Goal: Contribute content

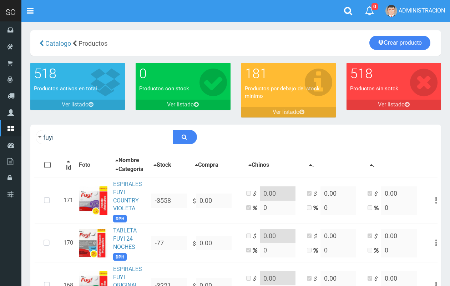
scroll to position [206, 0]
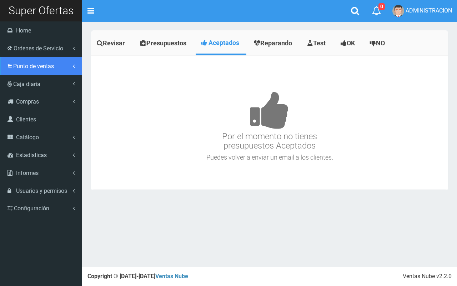
click at [24, 65] on span "Punto de ventas" at bounding box center [33, 66] width 41 height 7
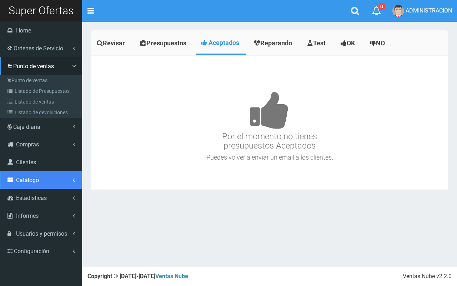
click at [36, 179] on span "Catálogo" at bounding box center [27, 180] width 23 height 7
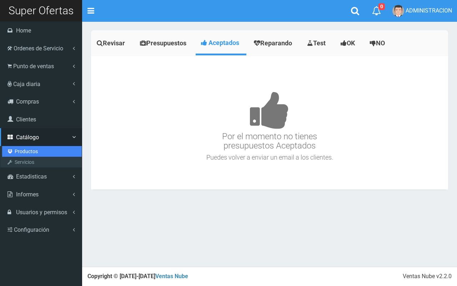
click at [34, 149] on link "Productos" at bounding box center [42, 151] width 80 height 11
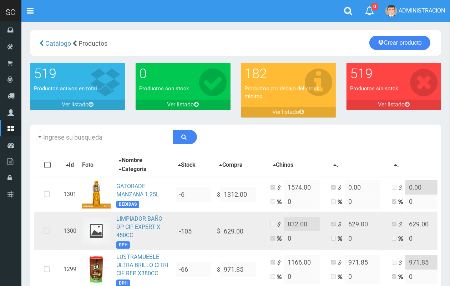
click at [146, 222] on td "LIMPIADOR BAÑO DP CIF EXPERT X 450CC DPH" at bounding box center [143, 231] width 59 height 39
click at [133, 226] on link "LIMPIADOR BAÑO DP CIF EXPERT X 450CC" at bounding box center [139, 226] width 46 height 23
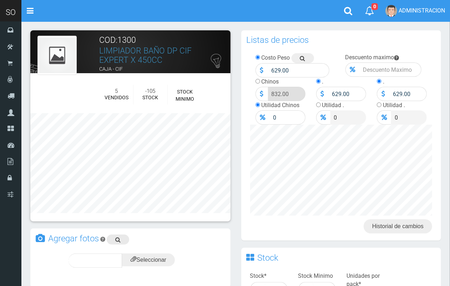
click at [112, 240] on link at bounding box center [118, 240] width 23 height 10
click at [140, 257] on input "file" at bounding box center [148, 260] width 53 height 13
click at [176, 256] on div "subir" at bounding box center [165, 261] width 35 height 14
click at [166, 260] on span "subir" at bounding box center [166, 261] width 18 height 6
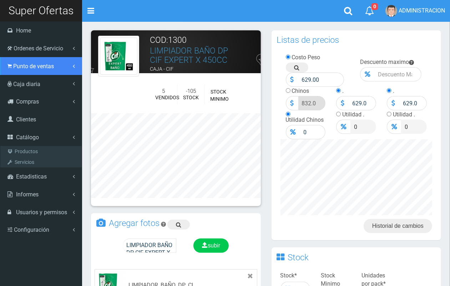
click at [33, 65] on span "Punto de ventas" at bounding box center [33, 66] width 41 height 7
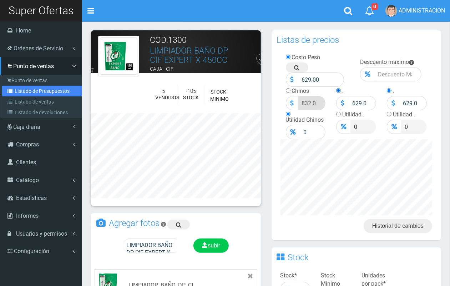
click at [44, 92] on link "Listado de Presupuestos" at bounding box center [42, 91] width 80 height 11
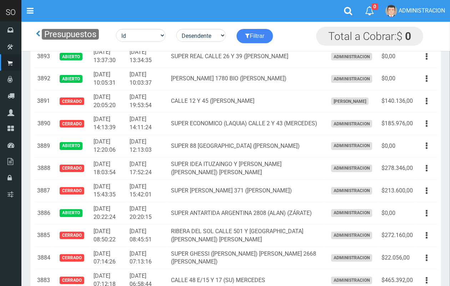
scroll to position [19, 0]
